Goal: Task Accomplishment & Management: Manage account settings

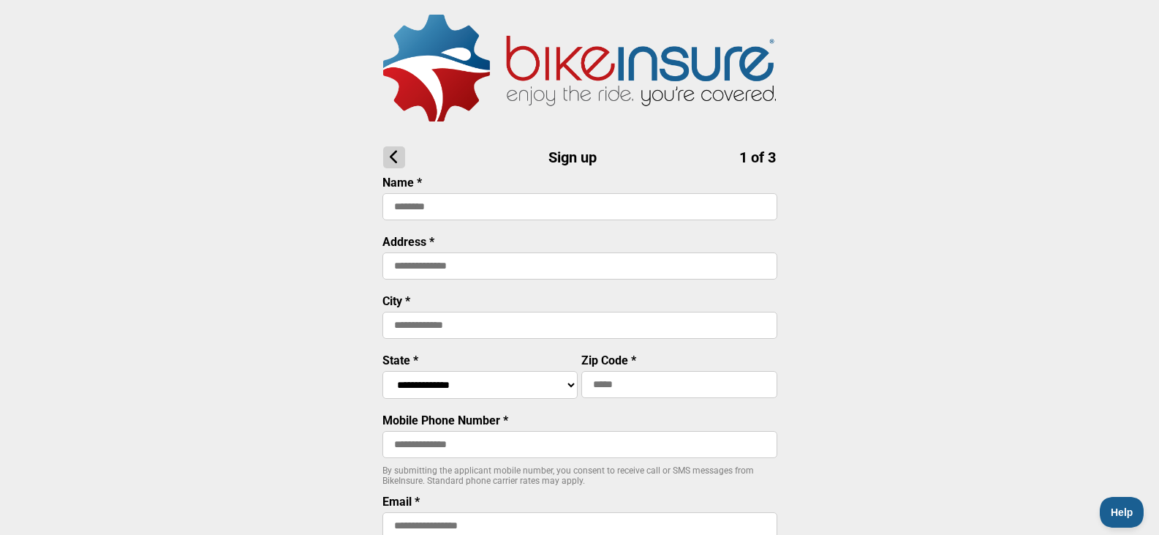
click at [393, 159] on icon at bounding box center [394, 157] width 22 height 22
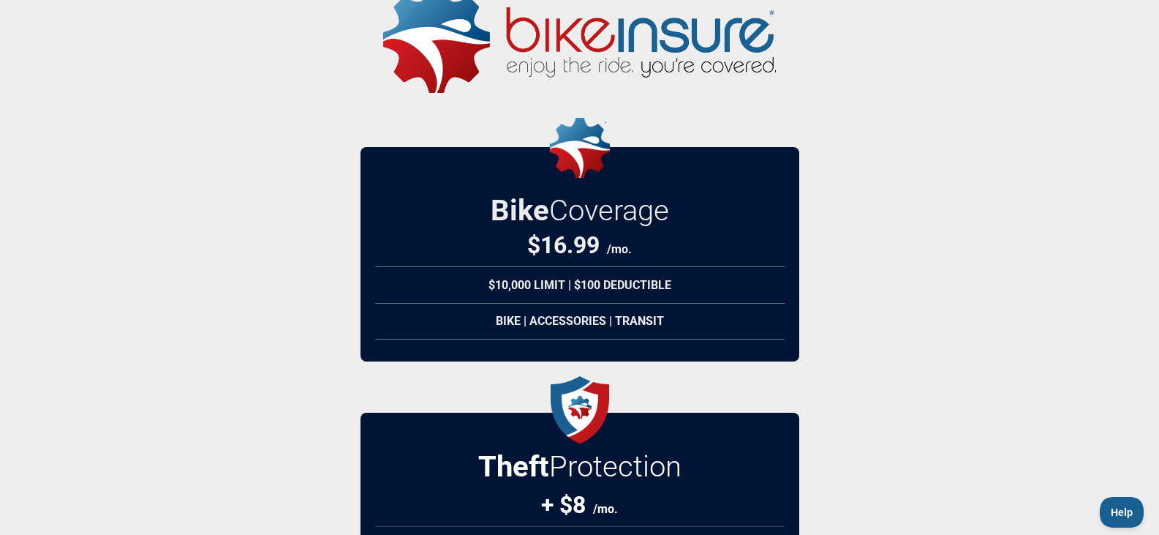
scroll to position [337, 0]
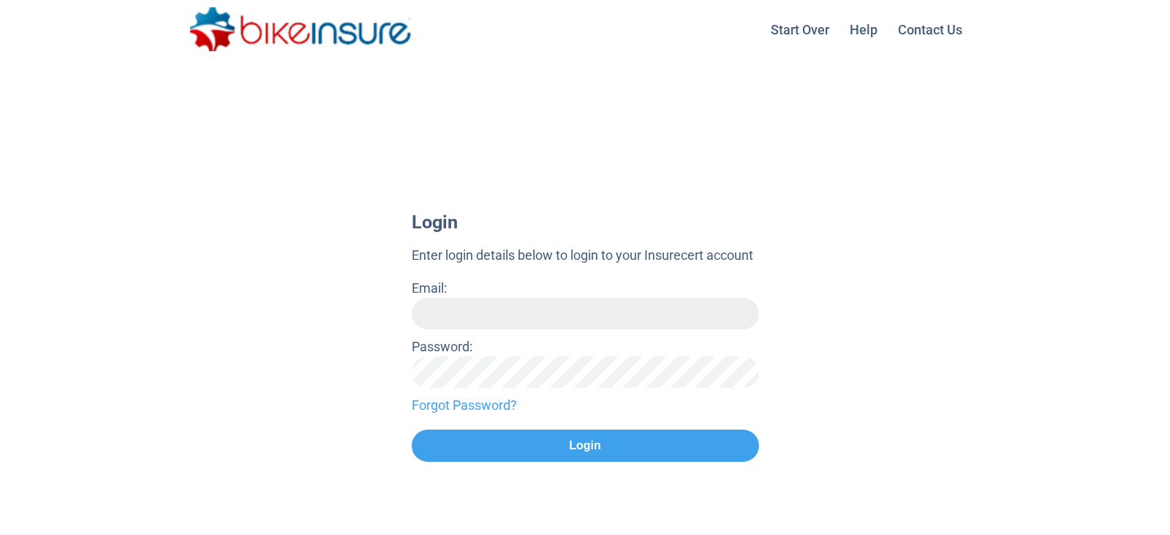
click at [508, 308] on input "Email:" at bounding box center [585, 313] width 347 height 31
click at [658, 314] on input "Email:" at bounding box center [585, 313] width 347 height 31
click at [719, 314] on div "Email:" at bounding box center [585, 303] width 347 height 51
click at [412, 329] on div at bounding box center [412, 329] width 0 height 0
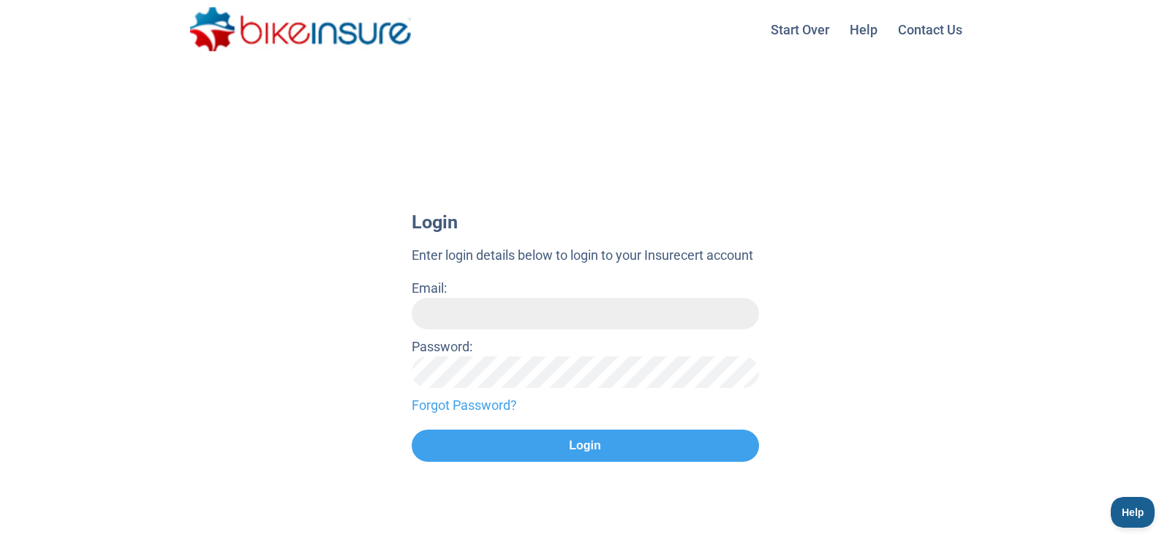
click at [364, 313] on div "Login Enter login details below to login to your Insurecert account Email: Pass…" at bounding box center [585, 358] width 1170 height 322
click at [499, 313] on input "Email:" at bounding box center [585, 313] width 347 height 31
type input "**********"
click at [454, 407] on link "Forgot Password?" at bounding box center [585, 405] width 347 height 20
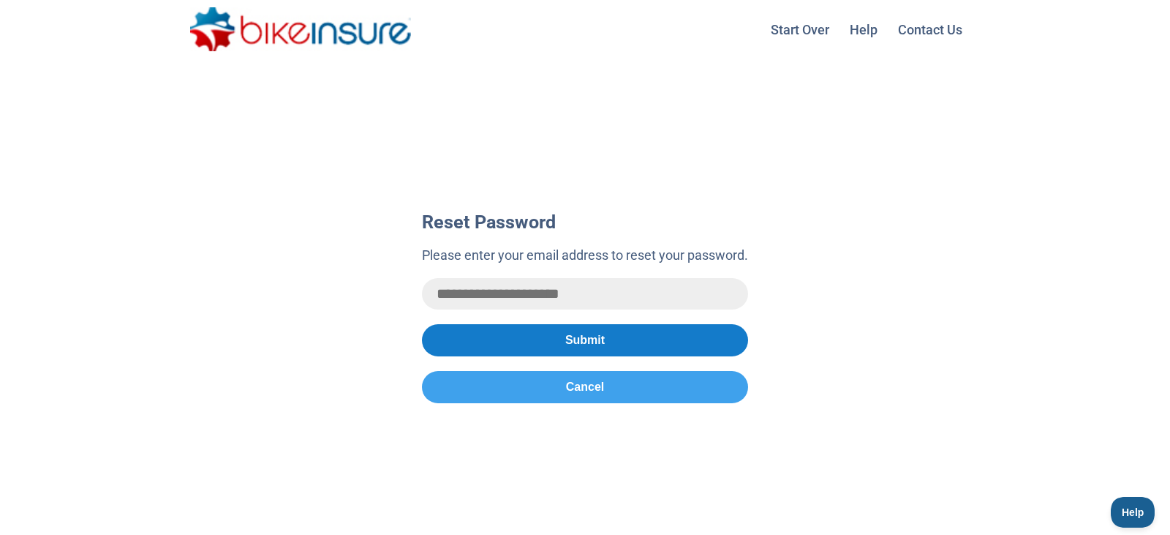
click at [567, 339] on button "Submit" at bounding box center [585, 340] width 326 height 32
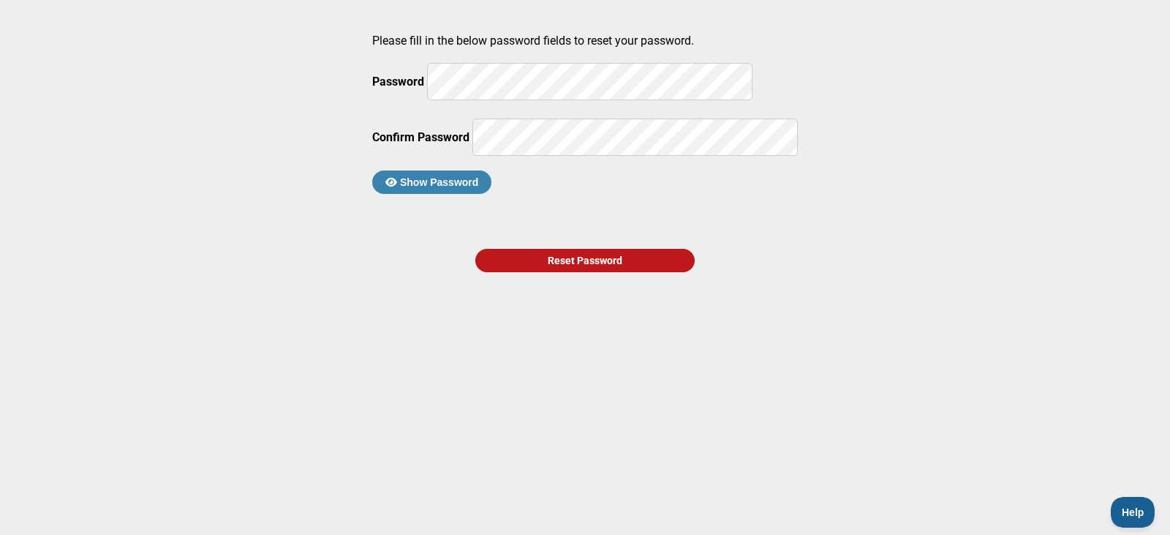
click at [372, 59] on div at bounding box center [372, 59] width 0 height 0
click at [557, 272] on div "Reset Password" at bounding box center [584, 260] width 219 height 23
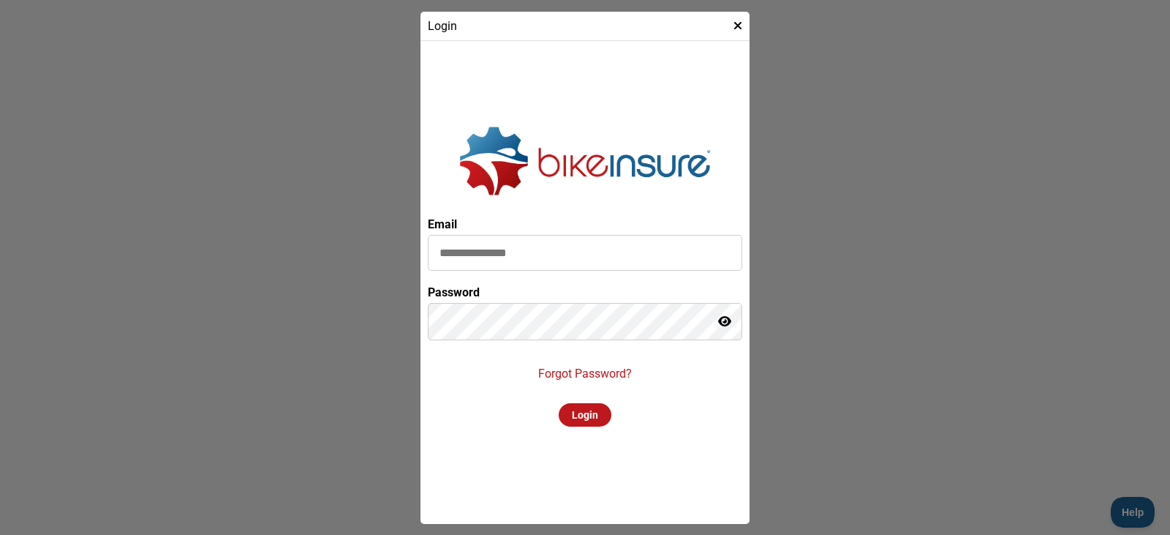
click at [568, 249] on input at bounding box center [585, 253] width 314 height 36
type input "**********"
click at [586, 426] on div "Login" at bounding box center [585, 414] width 53 height 23
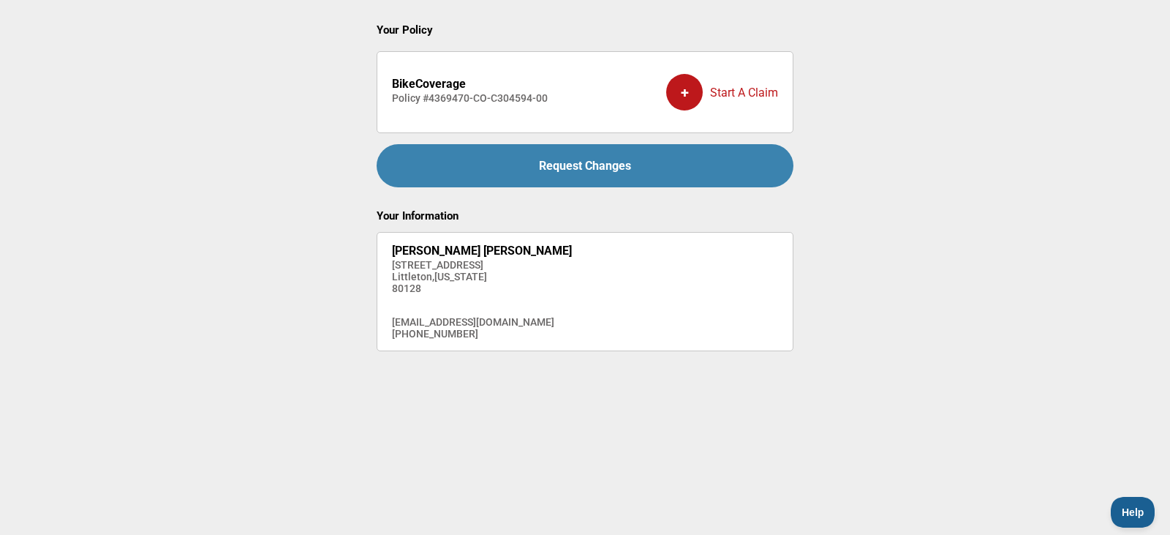
click at [427, 91] on h2 "BikeCoverage" at bounding box center [470, 84] width 156 height 14
click at [418, 83] on strong "BikeCoverage" at bounding box center [429, 84] width 74 height 14
